Goal: Task Accomplishment & Management: Manage account settings

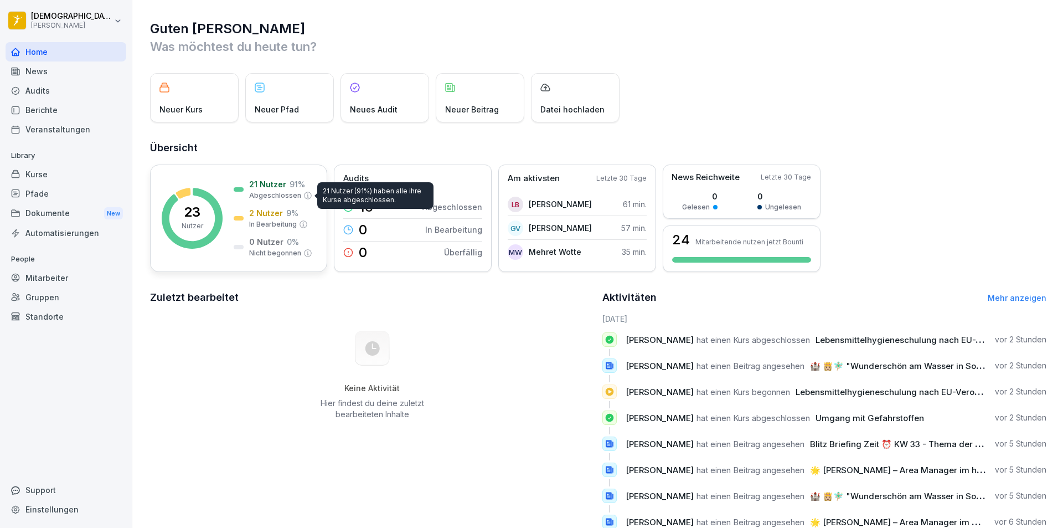
click at [284, 191] on p "Abgeschlossen" at bounding box center [275, 196] width 52 height 10
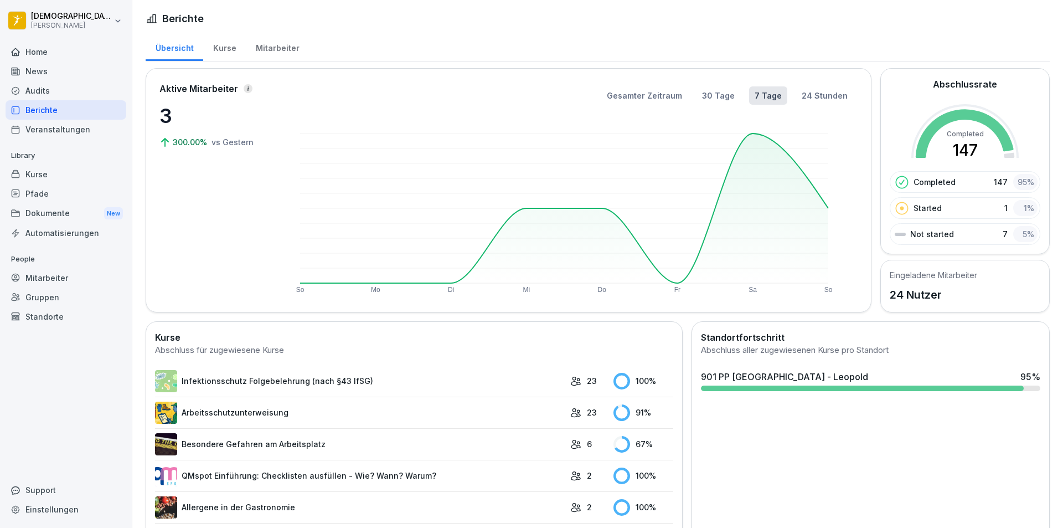
click at [262, 44] on div "Mitarbeiter" at bounding box center [277, 47] width 63 height 28
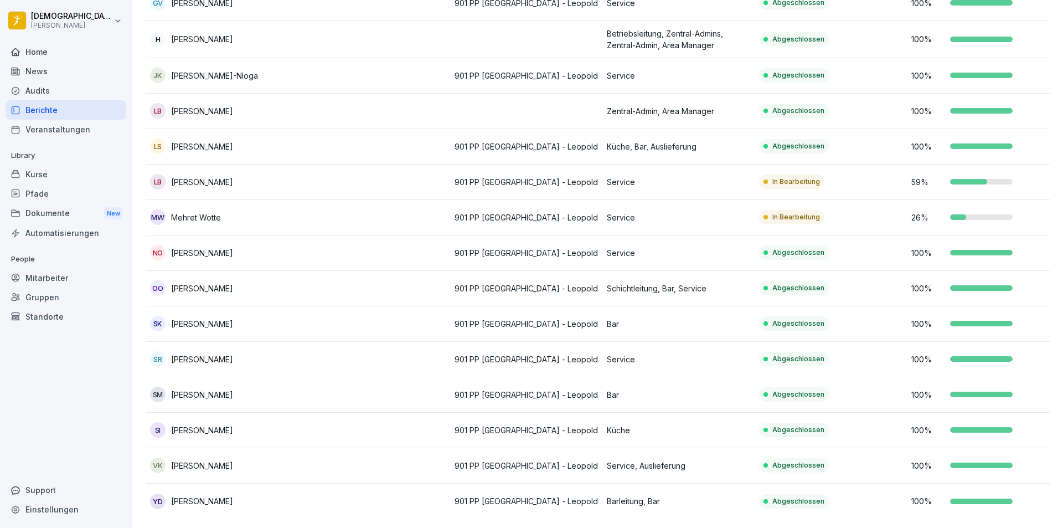
scroll to position [475, 0]
click at [343, 164] on td at bounding box center [374, 181] width 152 height 35
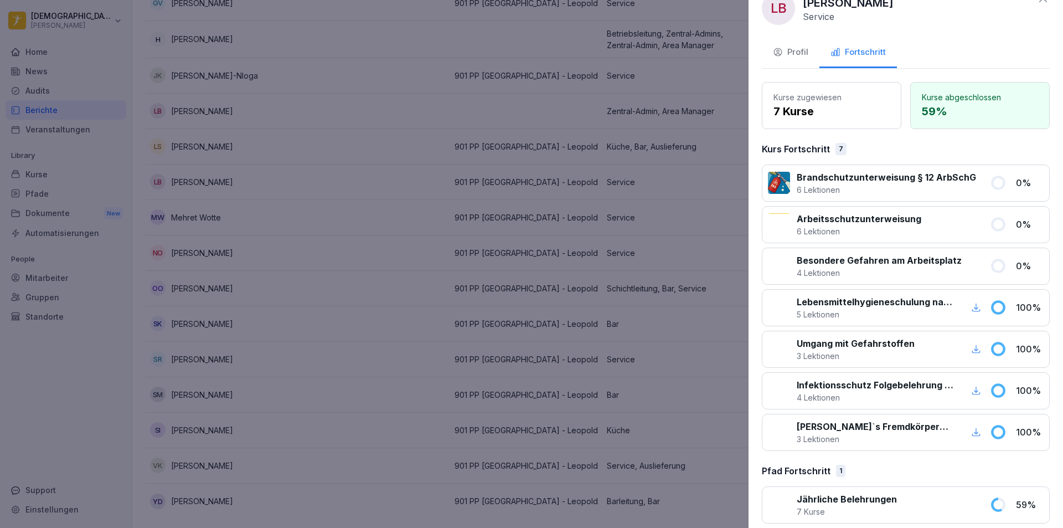
scroll to position [35, 0]
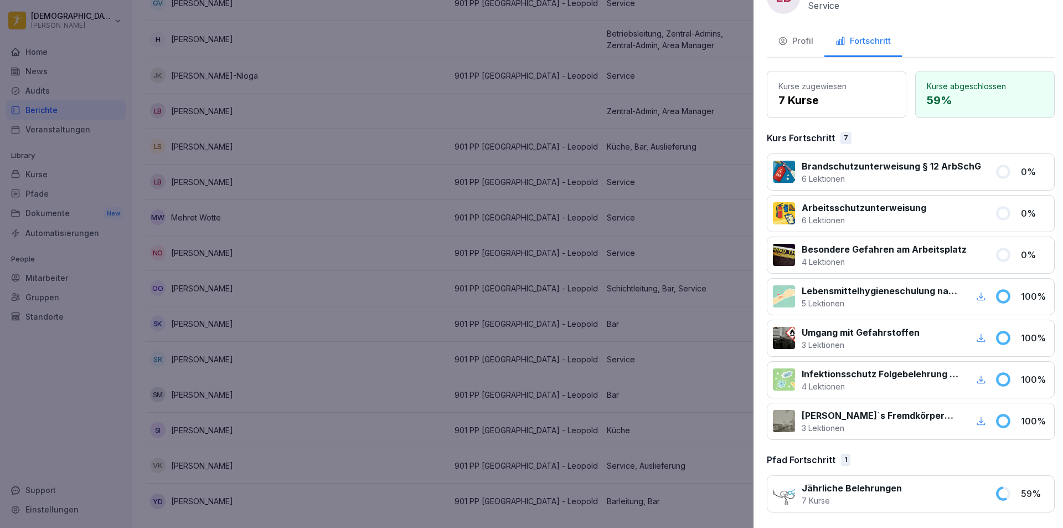
click at [347, 270] on div at bounding box center [531, 264] width 1063 height 528
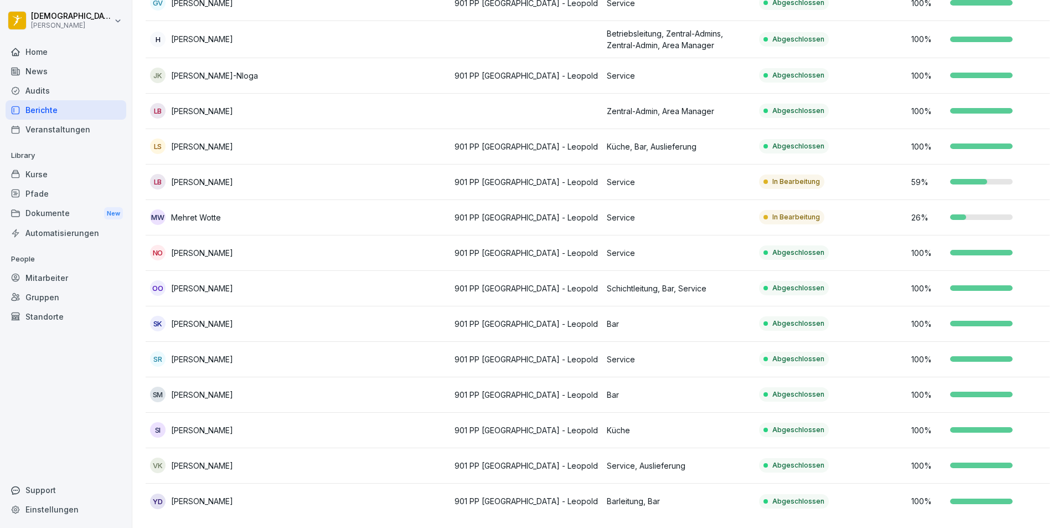
click at [275, 200] on td "MW Mehret Wotte" at bounding box center [222, 217] width 152 height 35
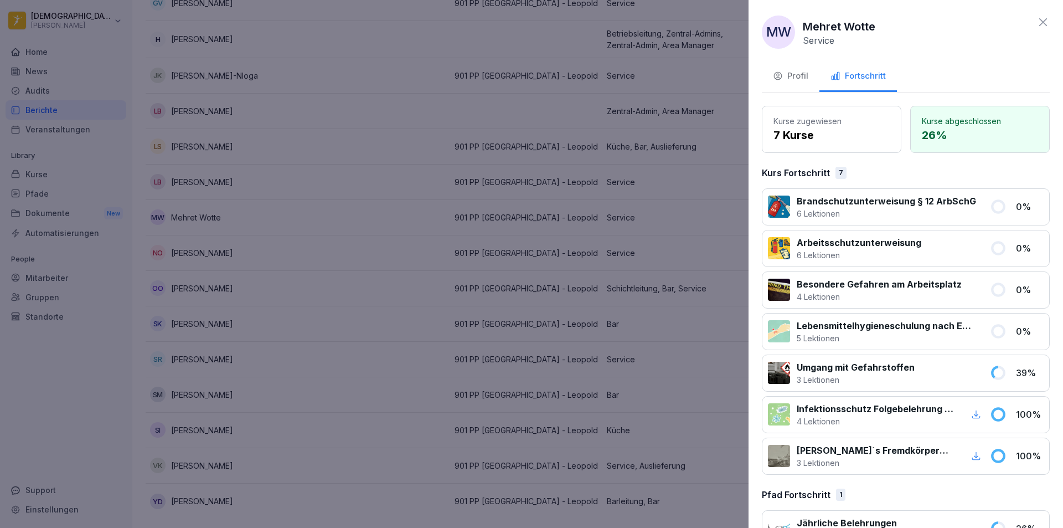
click at [377, 272] on div at bounding box center [531, 264] width 1063 height 528
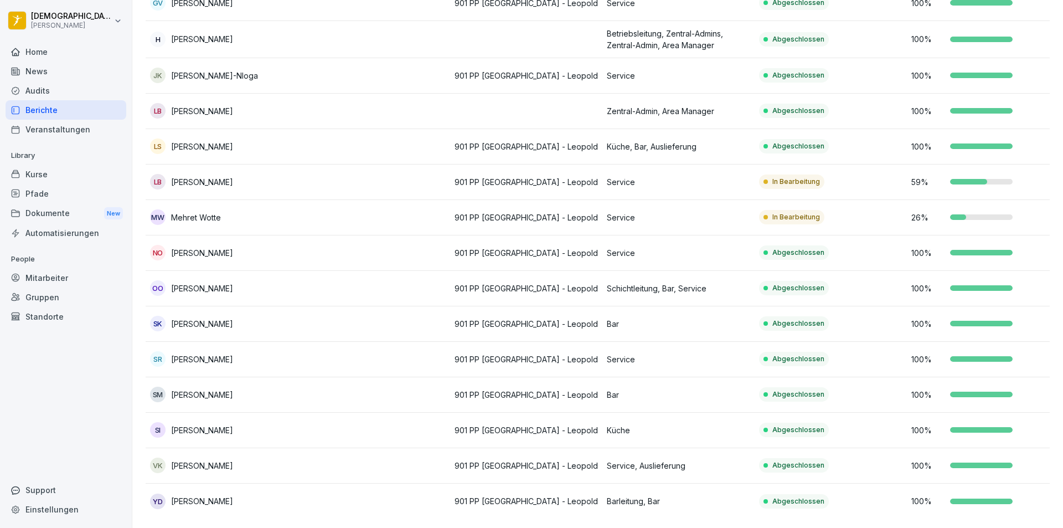
click at [50, 71] on div "News" at bounding box center [66, 70] width 121 height 19
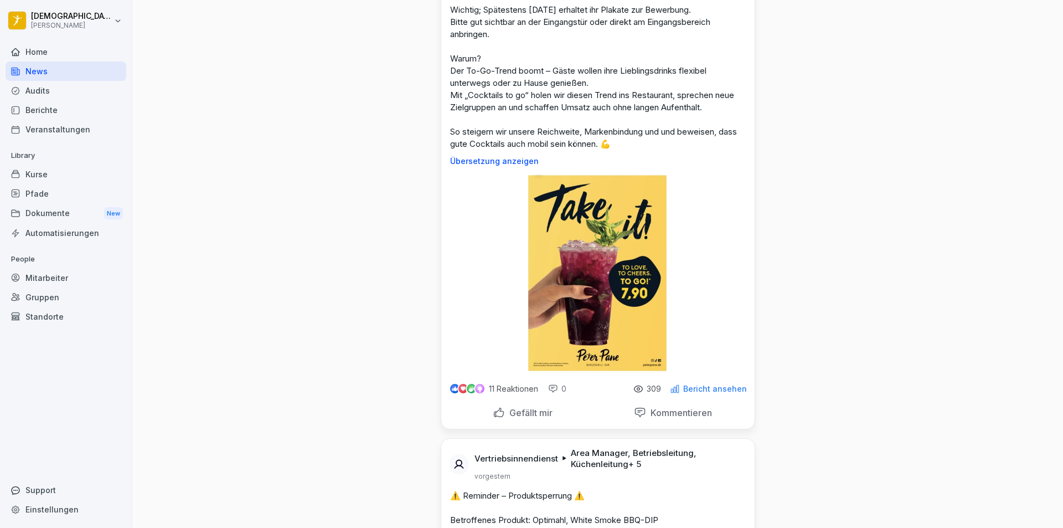
scroll to position [1828, 0]
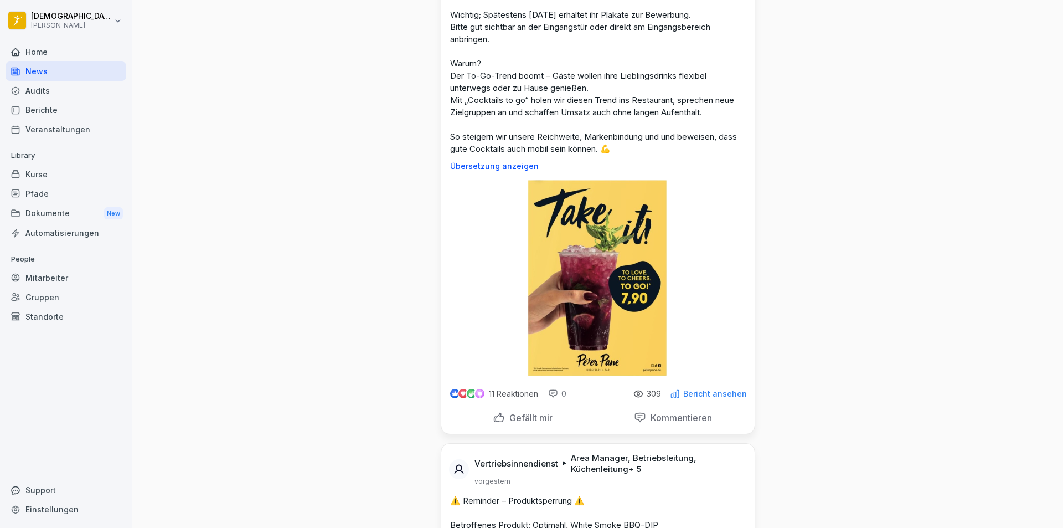
drag, startPoint x: 35, startPoint y: 516, endPoint x: 127, endPoint y: 499, distance: 93.5
click at [35, 508] on div "Einstellungen" at bounding box center [66, 509] width 121 height 19
select select "**"
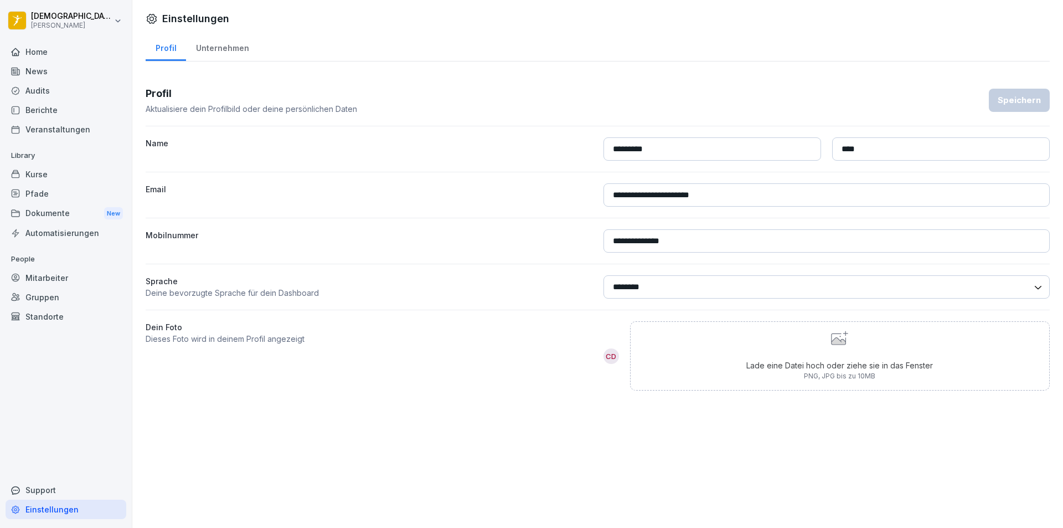
click at [220, 55] on div "Unternehmen" at bounding box center [222, 47] width 73 height 28
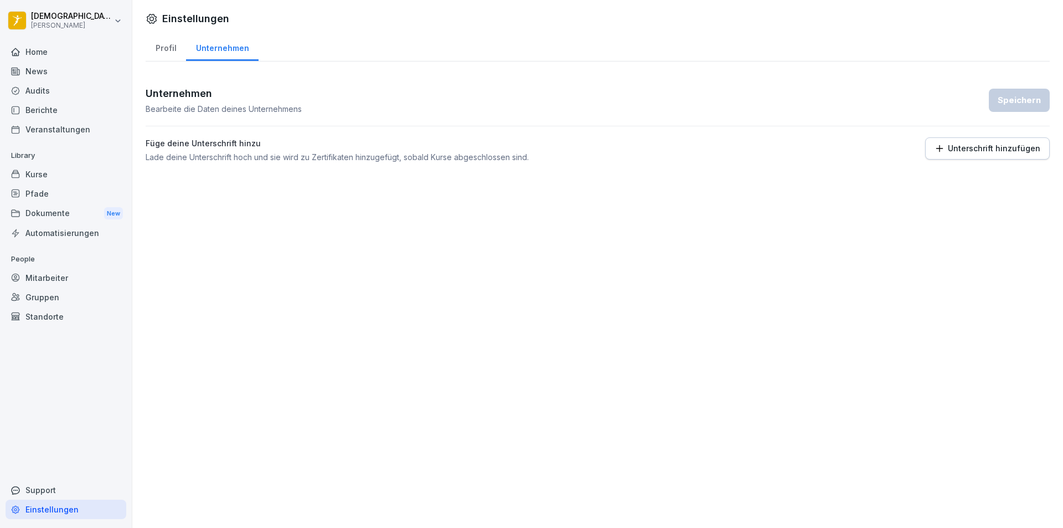
click at [162, 50] on div "Profil" at bounding box center [166, 47] width 40 height 28
select select "**"
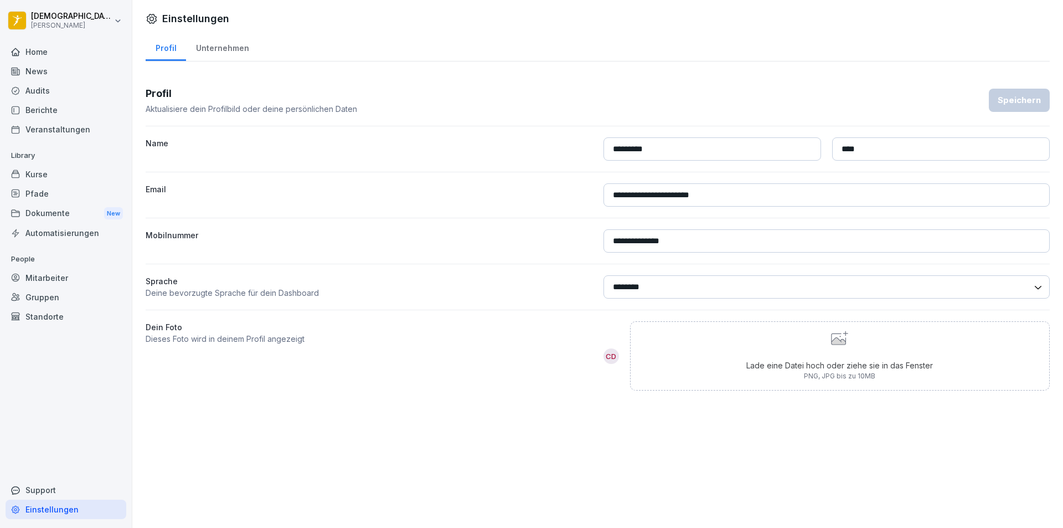
click at [50, 236] on div "Automatisierungen" at bounding box center [66, 232] width 121 height 19
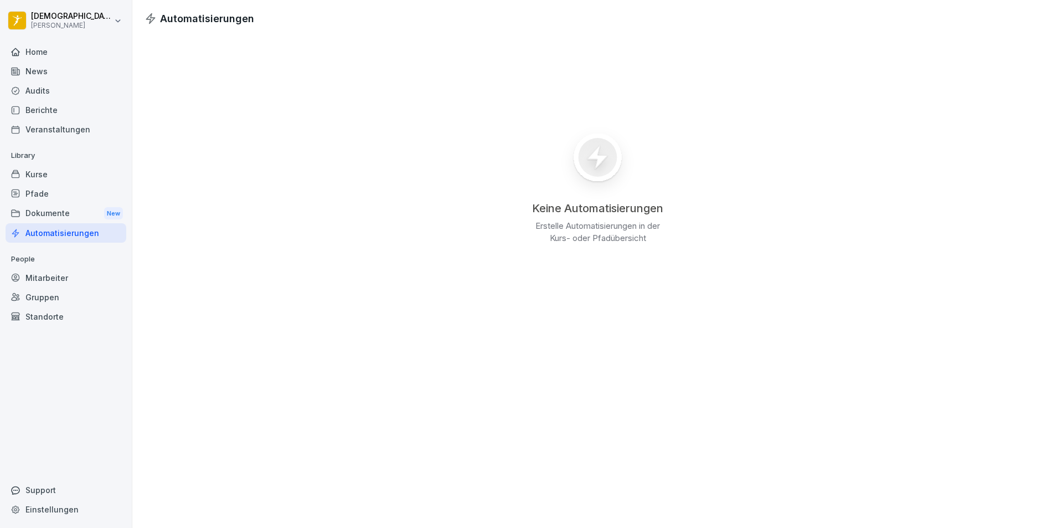
click at [48, 214] on div "Dokumente New" at bounding box center [66, 213] width 121 height 20
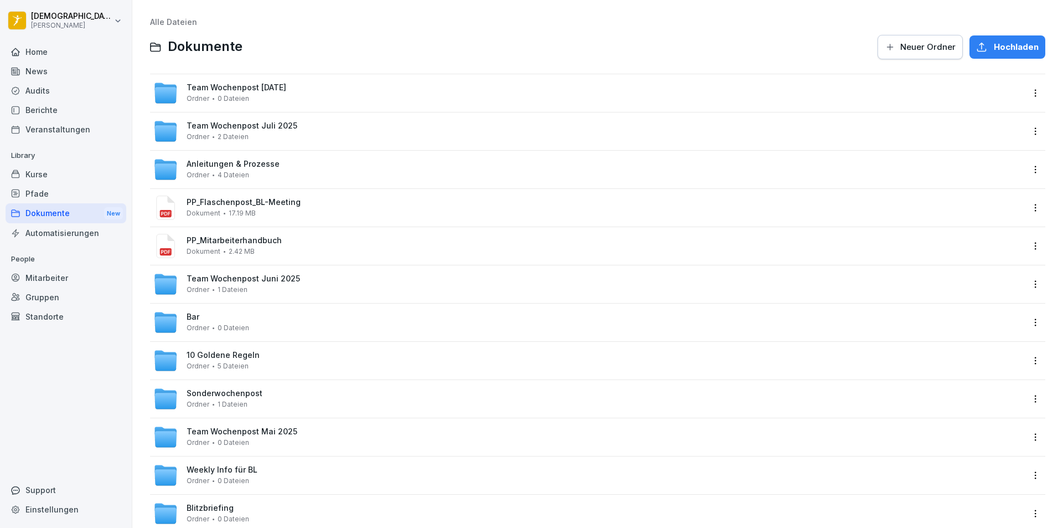
click at [47, 199] on div "Pfade" at bounding box center [66, 193] width 121 height 19
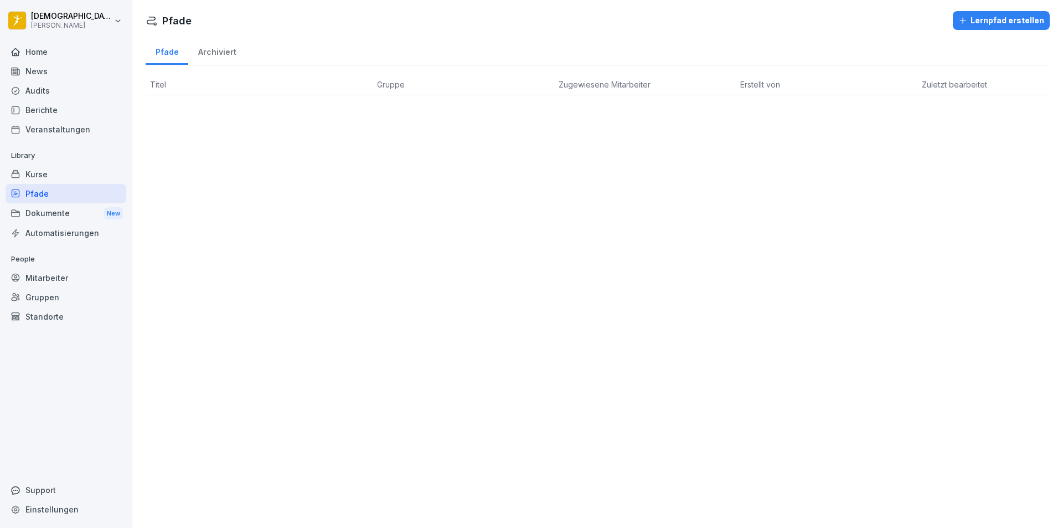
click at [47, 176] on div "Kurse" at bounding box center [66, 173] width 121 height 19
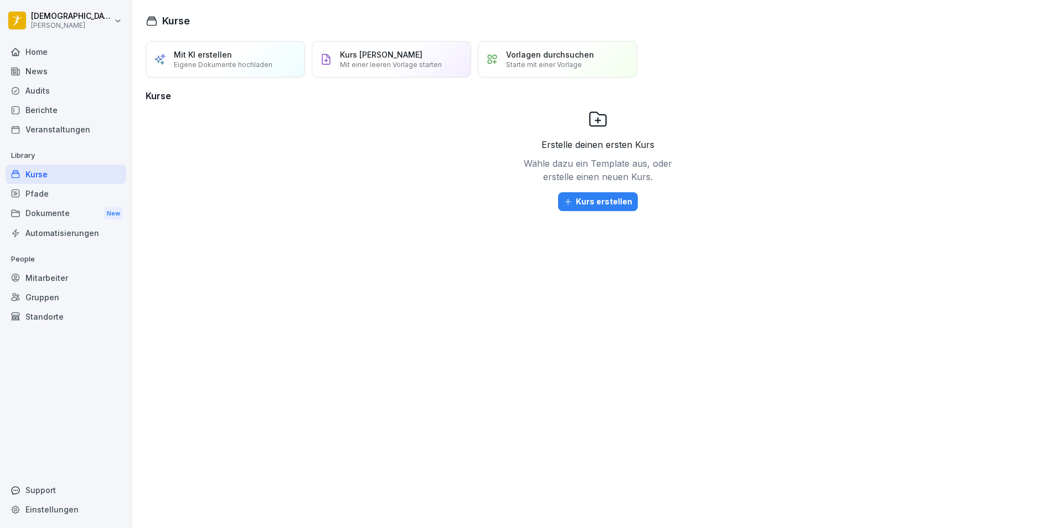
click at [48, 317] on div "Standorte" at bounding box center [66, 316] width 121 height 19
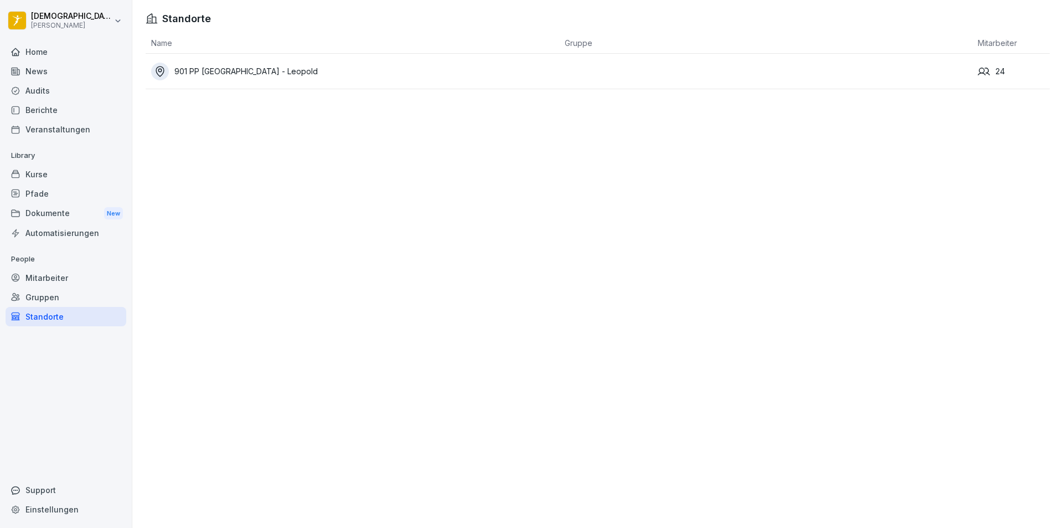
click at [35, 508] on div "Einstellungen" at bounding box center [66, 509] width 121 height 19
select select "**"
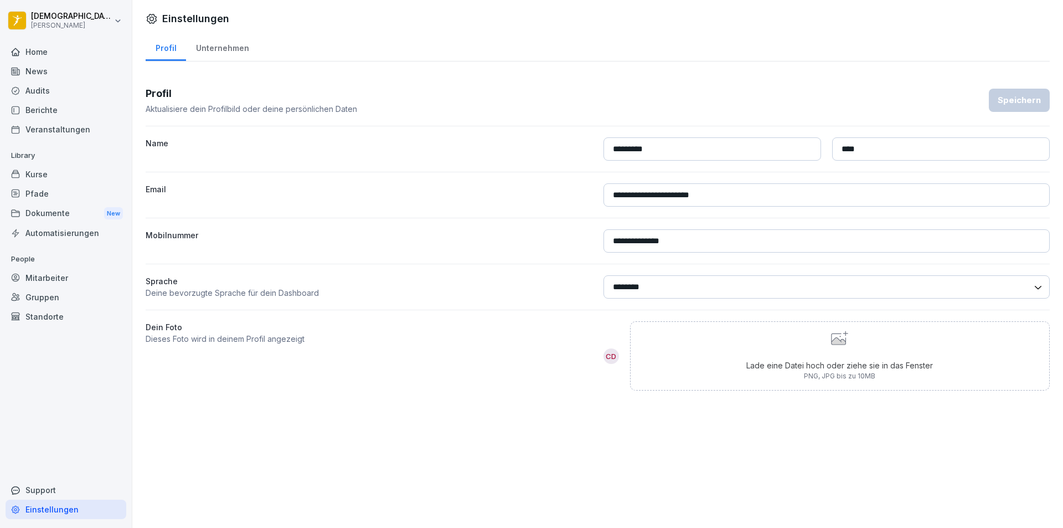
click at [35, 495] on div "Support" at bounding box center [66, 489] width 121 height 19
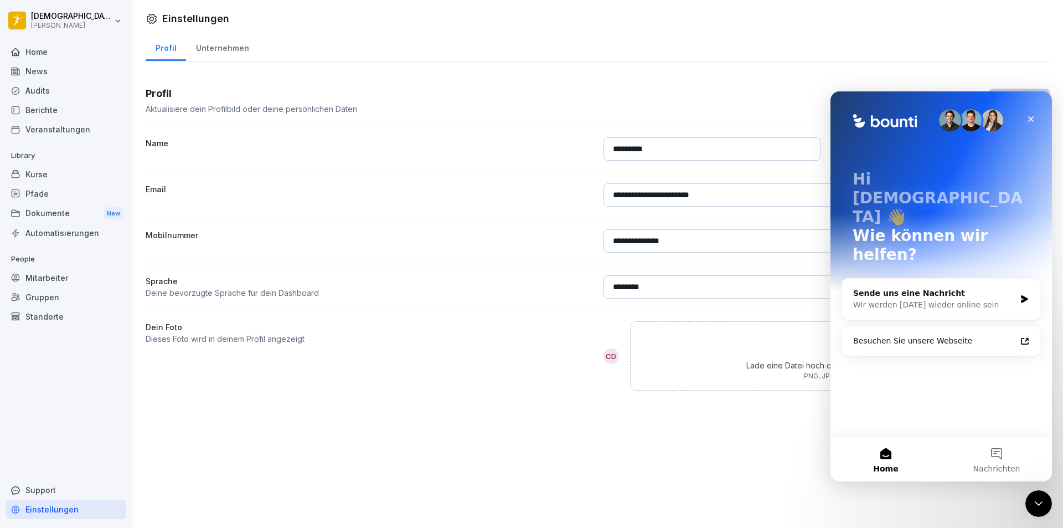
click at [731, 461] on div "**********" at bounding box center [597, 264] width 931 height 528
click at [1032, 120] on icon "Schließen" at bounding box center [1031, 119] width 9 height 9
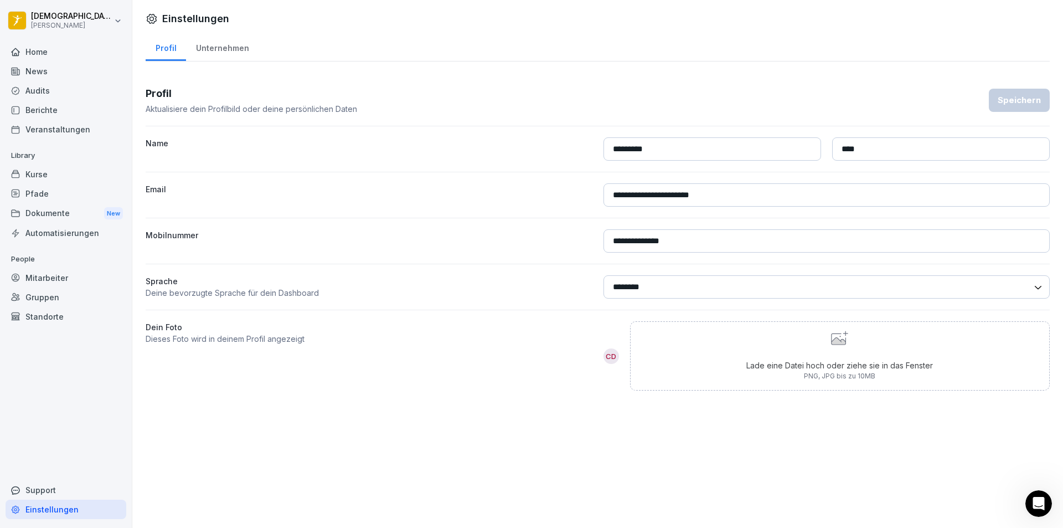
click at [68, 508] on div "Einstellungen" at bounding box center [66, 509] width 121 height 19
click at [200, 49] on div "Unternehmen" at bounding box center [222, 47] width 73 height 28
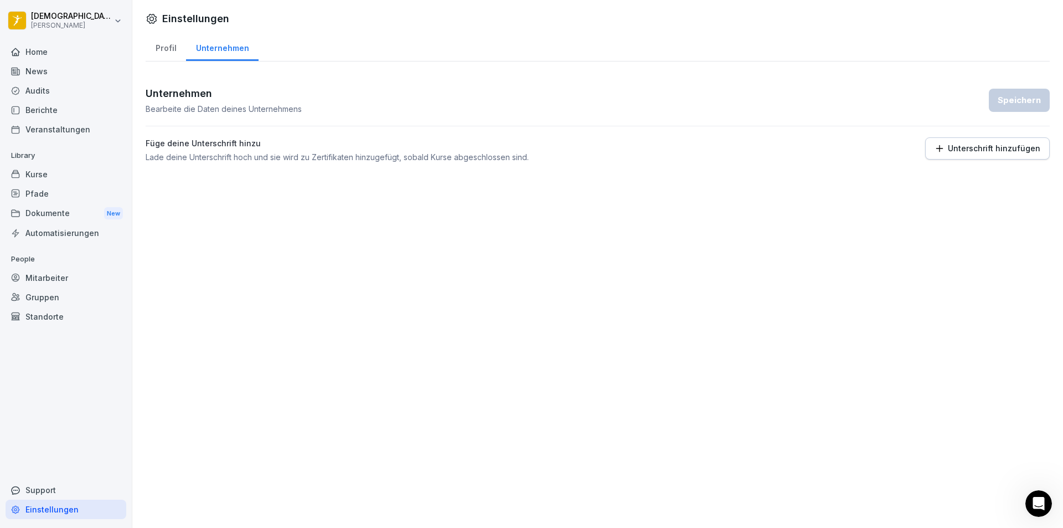
click at [156, 49] on div "Profil" at bounding box center [166, 47] width 40 height 28
select select "**"
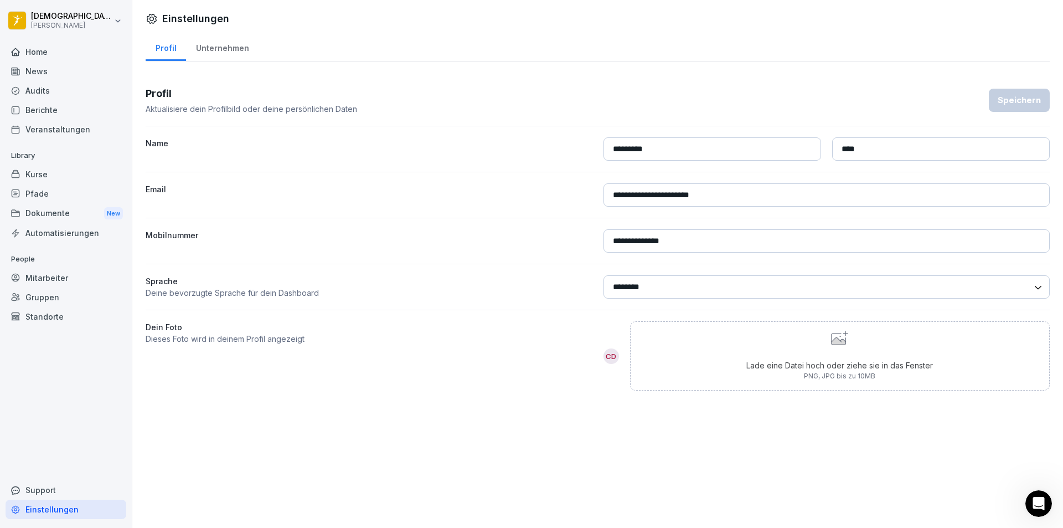
click at [42, 65] on div "News" at bounding box center [66, 70] width 121 height 19
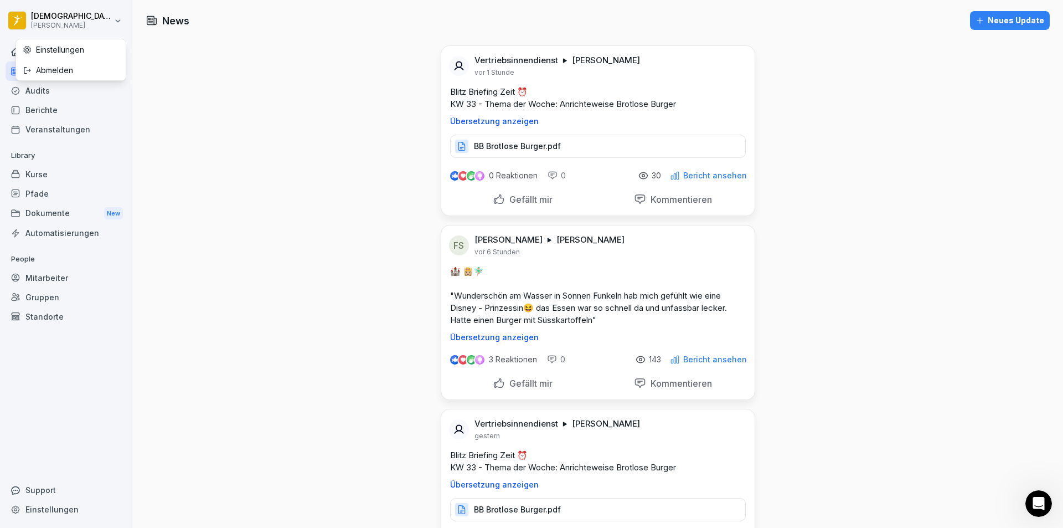
click at [118, 21] on html "[DEMOGRAPHIC_DATA][PERSON_NAME] [PERSON_NAME] Home News Audits Berichte Veranst…" at bounding box center [531, 264] width 1063 height 528
click at [83, 44] on div "Einstellungen" at bounding box center [71, 49] width 110 height 20
select select "**"
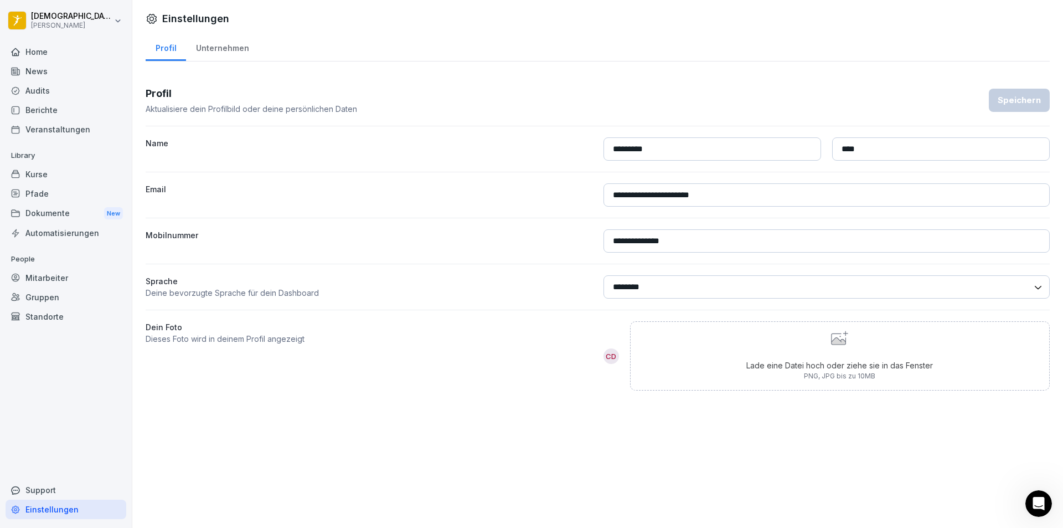
click at [440, 200] on label "Email" at bounding box center [369, 194] width 447 height 23
click at [41, 71] on div "News" at bounding box center [66, 70] width 121 height 19
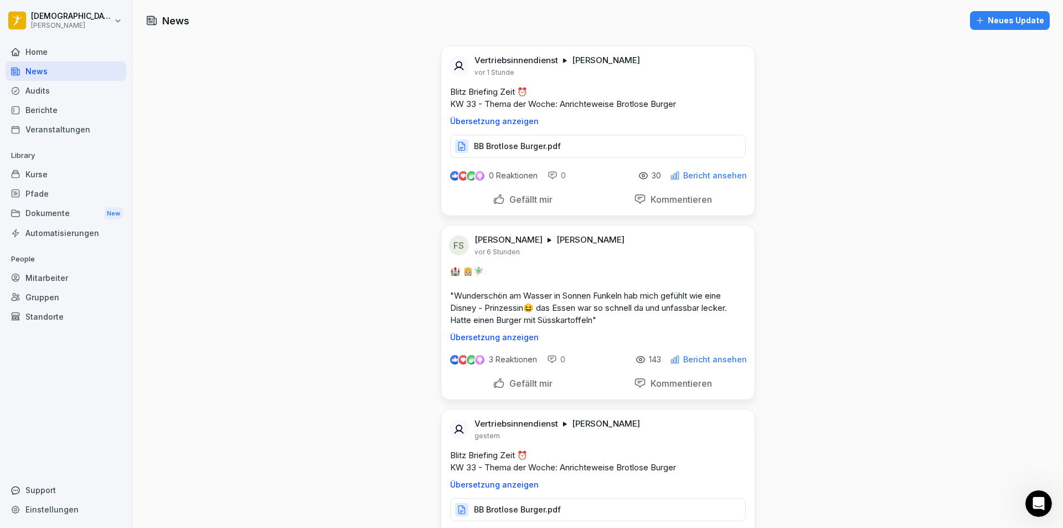
click at [995, 22] on div "Neues Update" at bounding box center [1010, 20] width 69 height 12
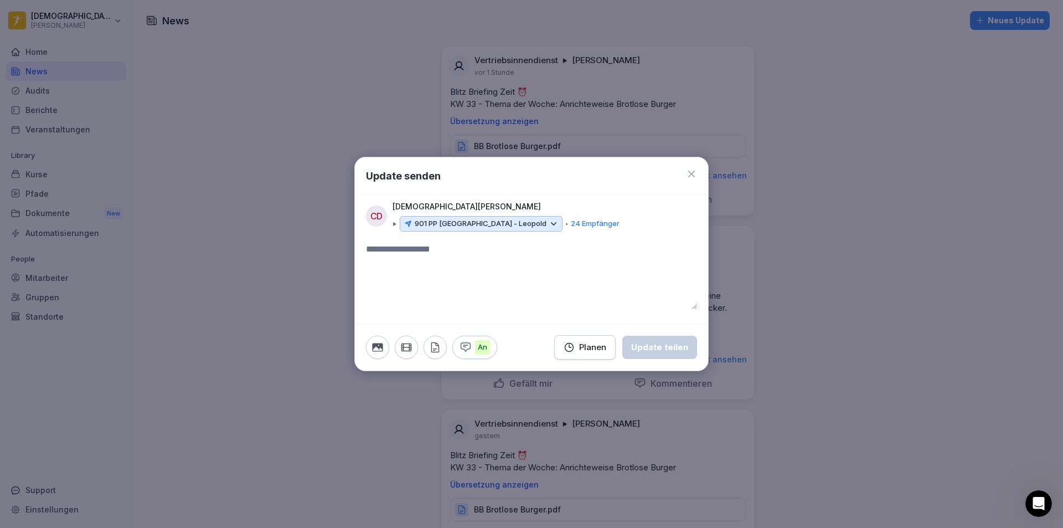
click at [693, 176] on icon at bounding box center [691, 174] width 7 height 7
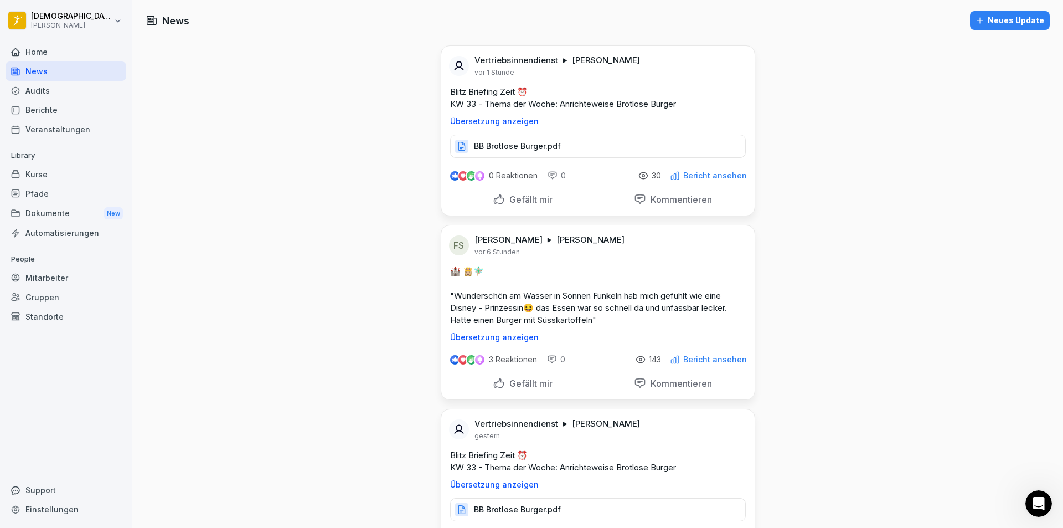
click at [65, 505] on div "Einstellungen" at bounding box center [66, 509] width 121 height 19
select select "**"
